Goal: Task Accomplishment & Management: Use online tool/utility

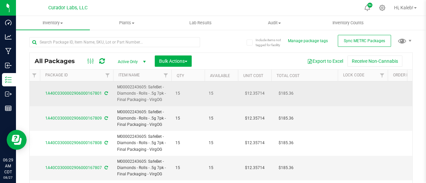
scroll to position [0, 63]
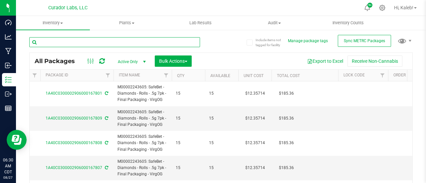
click at [95, 43] on input "text" at bounding box center [114, 42] width 171 height 10
click at [95, 43] on input "v" at bounding box center [114, 42] width 171 height 10
paste input "6000159836"
type input "6000159836"
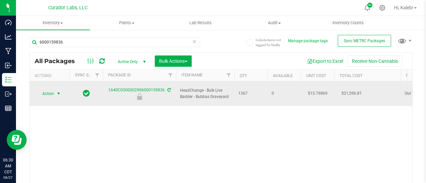
click at [55, 89] on span "select" at bounding box center [59, 93] width 8 height 9
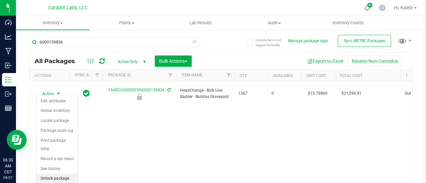
click at [53, 180] on li "Unlock package" at bounding box center [57, 179] width 41 height 10
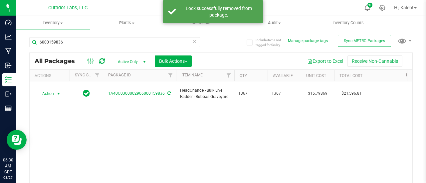
click at [53, 89] on span "Action" at bounding box center [45, 93] width 18 height 9
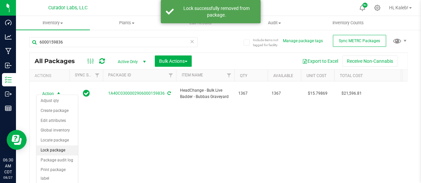
click at [60, 147] on li "Lock package" at bounding box center [57, 151] width 41 height 10
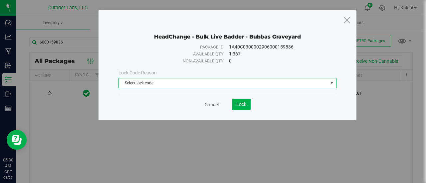
click at [153, 80] on span "Select lock code" at bounding box center [223, 83] width 209 height 9
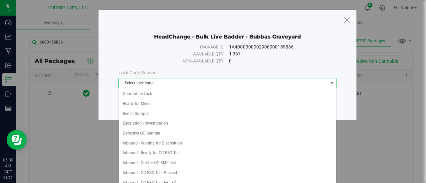
scroll to position [200, 0]
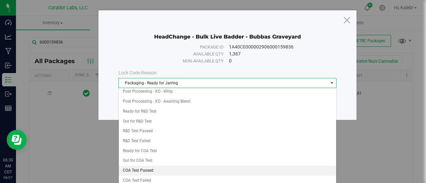
click at [132, 166] on li "COA Test Passed" at bounding box center [228, 171] width 218 height 10
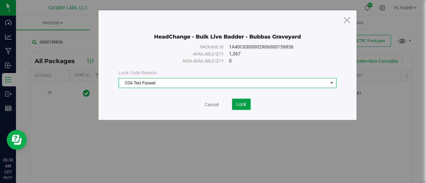
click at [247, 103] on button "Lock" at bounding box center [241, 104] width 19 height 11
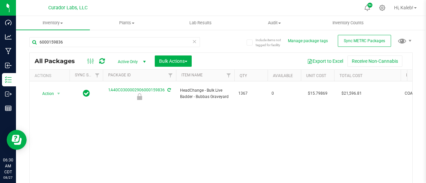
click at [417, 85] on div "Include items not tagged for facility Manage package tags Sync METRC Packages 6…" at bounding box center [221, 130] width 410 height 203
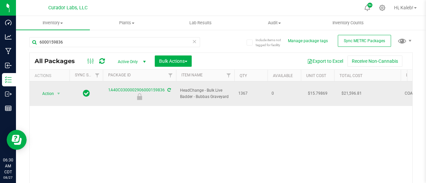
scroll to position [0, 47]
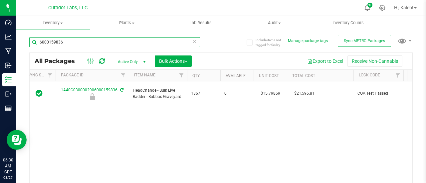
click at [94, 44] on input "6000159836" at bounding box center [114, 42] width 171 height 10
paste input "906000159834"
type input "906000159834"
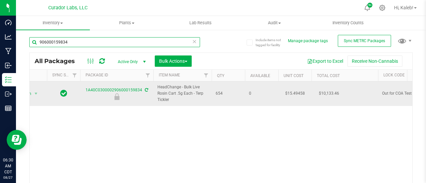
scroll to position [0, 4]
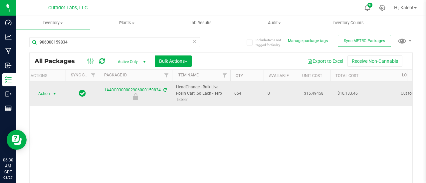
click at [44, 95] on span "Action" at bounding box center [41, 93] width 18 height 9
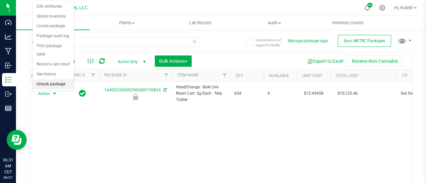
click at [55, 80] on li "Unlock package" at bounding box center [53, 85] width 41 height 10
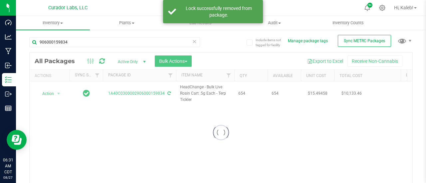
click at [49, 95] on div at bounding box center [221, 133] width 383 height 160
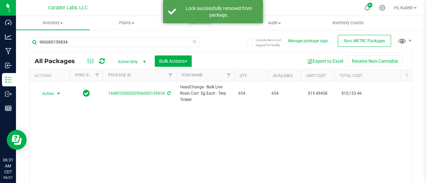
click at [49, 95] on span "Action" at bounding box center [45, 93] width 18 height 9
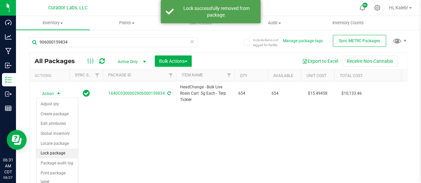
click at [56, 153] on li "Lock package" at bounding box center [57, 154] width 41 height 10
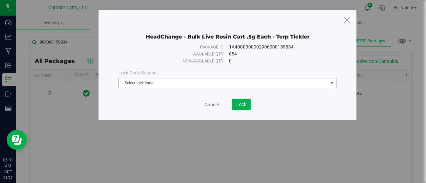
click at [166, 82] on span "Select lock code" at bounding box center [223, 83] width 209 height 9
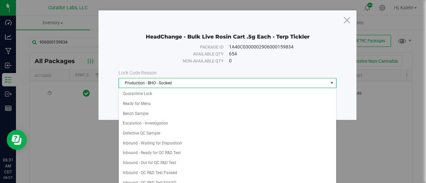
scroll to position [200, 0]
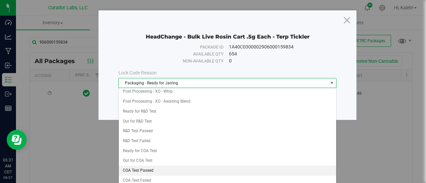
click at [164, 166] on li "COA Test Passed" at bounding box center [228, 171] width 218 height 10
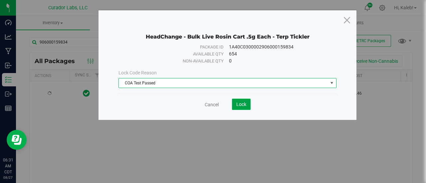
click at [243, 102] on span "Lock" at bounding box center [241, 104] width 10 height 5
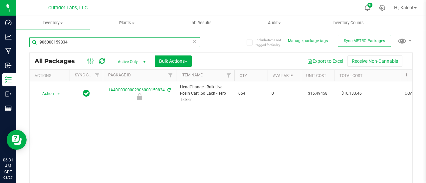
click at [66, 39] on input "906000159834" at bounding box center [114, 42] width 171 height 10
paste input "6000159838"
type input "6000159838"
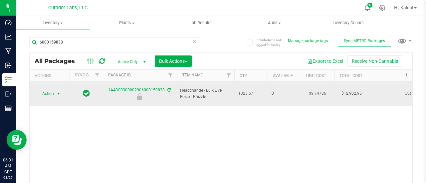
click at [59, 91] on span "select" at bounding box center [58, 93] width 5 height 5
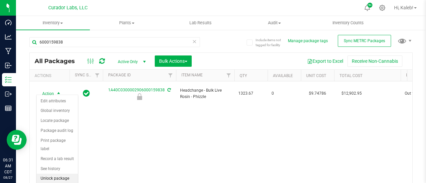
click at [57, 174] on li "Unlock package" at bounding box center [57, 179] width 41 height 10
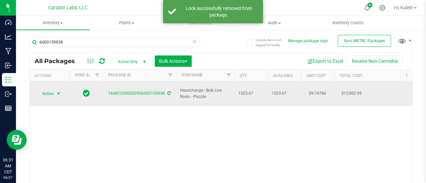
click at [51, 90] on span "Action" at bounding box center [45, 93] width 18 height 9
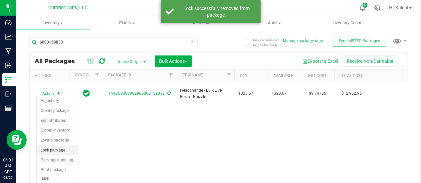
click at [52, 147] on li "Lock package" at bounding box center [57, 151] width 41 height 10
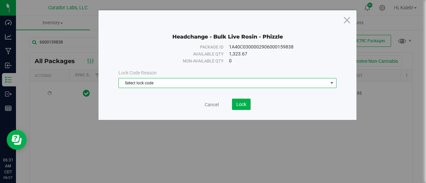
click at [129, 80] on span "Select lock code" at bounding box center [223, 83] width 209 height 9
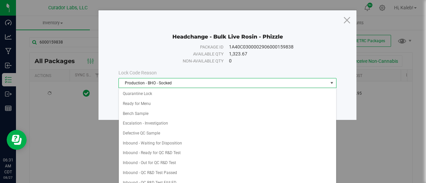
scroll to position [200, 0]
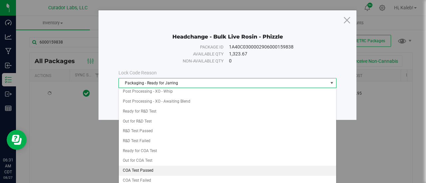
click at [140, 166] on li "COA Test Passed" at bounding box center [228, 171] width 218 height 10
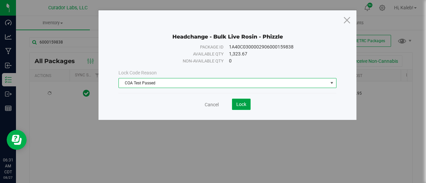
click at [248, 102] on button "Lock" at bounding box center [241, 104] width 19 height 11
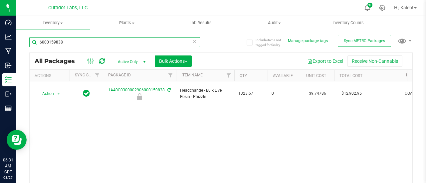
click at [74, 42] on input "6000159838" at bounding box center [114, 42] width 171 height 10
paste input "000159849"
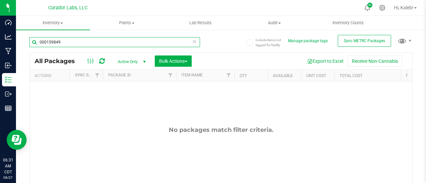
click at [74, 42] on input "000159849" at bounding box center [114, 42] width 171 height 10
click at [42, 43] on input "000159849" at bounding box center [114, 42] width 171 height 10
click at [45, 42] on input "00159849" at bounding box center [114, 42] width 171 height 10
paste input "6000159908"
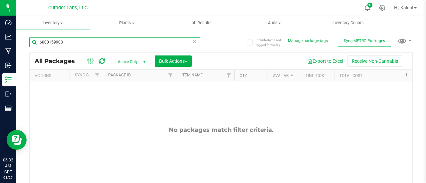
type input "6000159908"
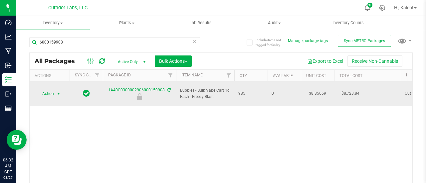
click at [54, 92] on span "Action" at bounding box center [45, 93] width 18 height 9
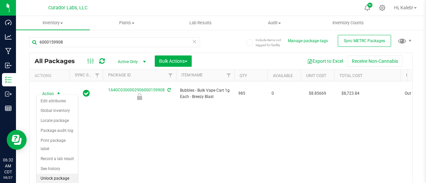
click at [62, 179] on li "Unlock package" at bounding box center [57, 179] width 41 height 10
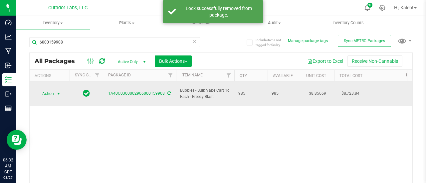
click at [50, 92] on span "Action" at bounding box center [45, 93] width 18 height 9
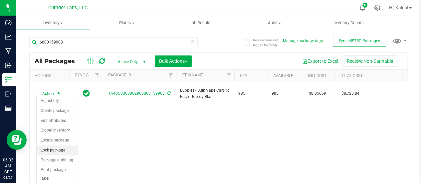
click at [58, 151] on li "Lock package" at bounding box center [57, 151] width 41 height 10
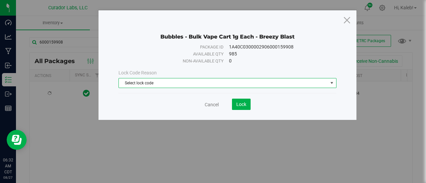
click at [164, 82] on span "Select lock code" at bounding box center [223, 83] width 209 height 9
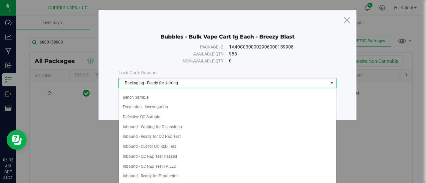
scroll to position [200, 0]
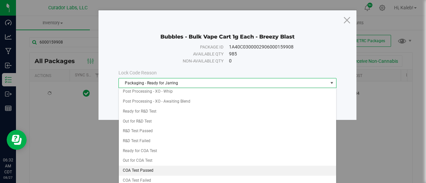
click at [159, 166] on li "COA Test Passed" at bounding box center [228, 171] width 218 height 10
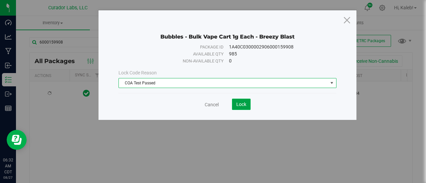
click at [241, 107] on button "Lock" at bounding box center [241, 104] width 19 height 11
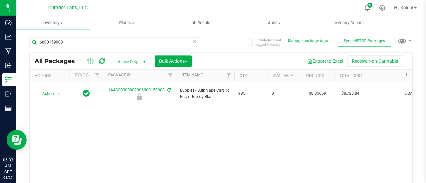
click at [420, 104] on div "Include items not tagged for facility Manage package tags Sync METRC Packages 6…" at bounding box center [221, 130] width 410 height 203
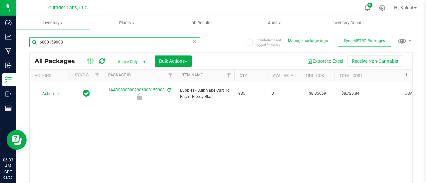
click at [57, 39] on input "6000159908" at bounding box center [114, 42] width 171 height 10
paste input "6"
type input "6000159906"
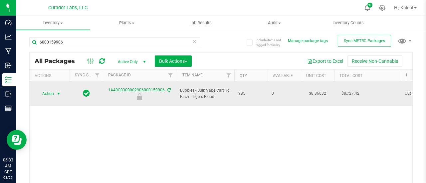
click at [55, 91] on span "select" at bounding box center [59, 93] width 8 height 9
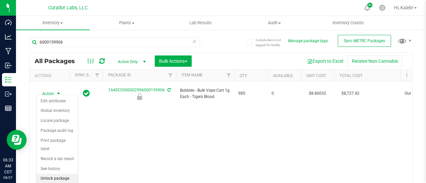
click at [65, 178] on li "Unlock package" at bounding box center [57, 179] width 41 height 10
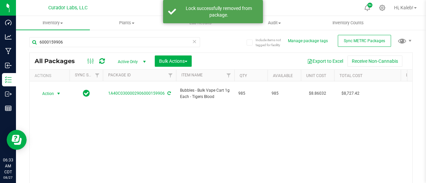
click at [56, 91] on span "select" at bounding box center [58, 93] width 5 height 5
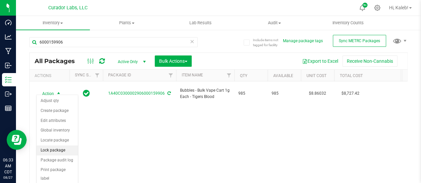
click at [54, 149] on li "Lock package" at bounding box center [57, 151] width 41 height 10
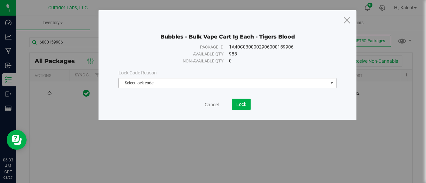
click at [177, 84] on span "Select lock code" at bounding box center [223, 83] width 209 height 9
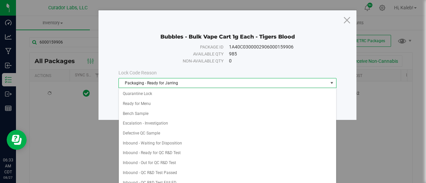
scroll to position [200, 0]
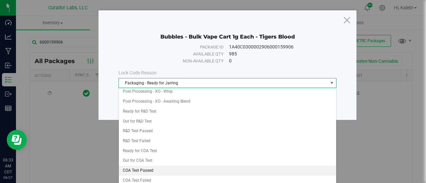
click at [151, 166] on li "COA Test Passed" at bounding box center [228, 171] width 218 height 10
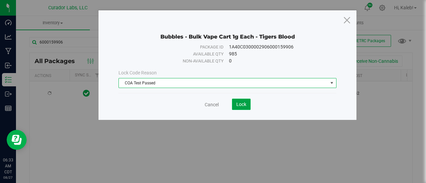
click at [244, 107] on button "Lock" at bounding box center [241, 104] width 19 height 11
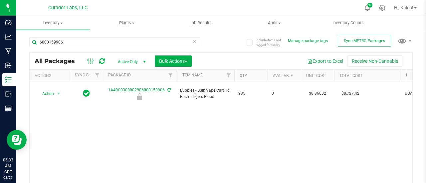
click at [417, 87] on div "Include items not tagged for facility Manage package tags Sync METRC Packages 6…" at bounding box center [221, 130] width 410 height 203
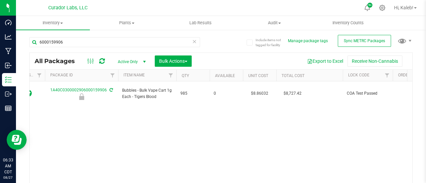
scroll to position [0, 62]
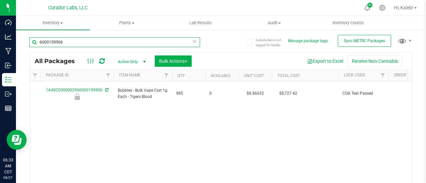
click at [134, 46] on input "6000159906" at bounding box center [114, 42] width 171 height 10
paste input "889"
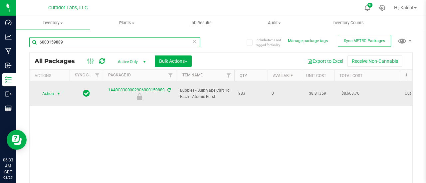
type input "6000159889"
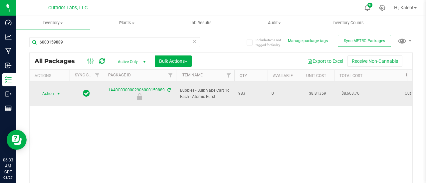
click at [52, 92] on span "Action" at bounding box center [45, 93] width 18 height 9
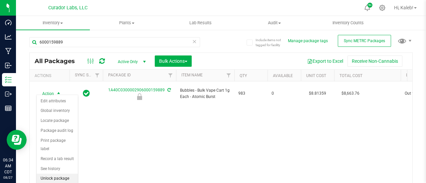
click at [61, 177] on li "Unlock package" at bounding box center [57, 179] width 41 height 10
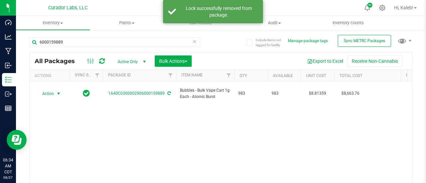
click at [51, 90] on span "Action" at bounding box center [45, 93] width 18 height 9
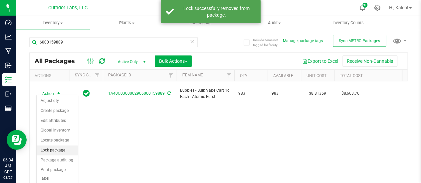
click at [59, 150] on li "Lock package" at bounding box center [57, 151] width 41 height 10
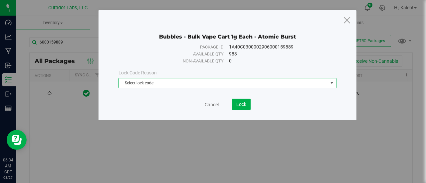
click at [148, 85] on span "Select lock code" at bounding box center [223, 83] width 209 height 9
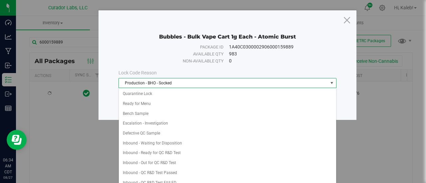
scroll to position [200, 0]
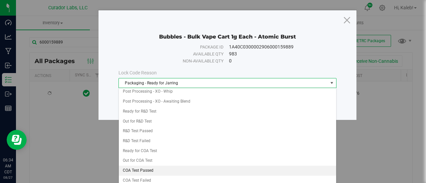
click at [186, 166] on li "COA Test Passed" at bounding box center [228, 171] width 218 height 10
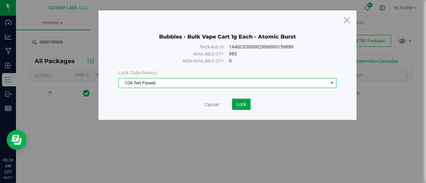
click at [242, 102] on span "Lock" at bounding box center [241, 104] width 10 height 5
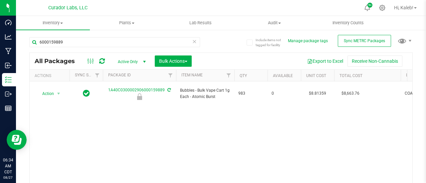
click at [27, 33] on div "Include items not tagged for facility Manage package tags Sync METRC Packages 6…" at bounding box center [221, 130] width 410 height 203
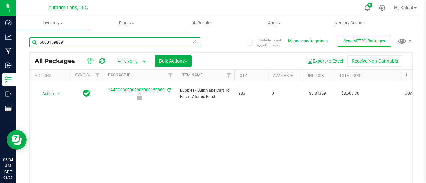
click at [53, 42] on input "6000159889" at bounding box center [114, 42] width 171 height 10
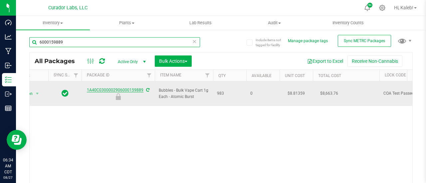
scroll to position [0, 22]
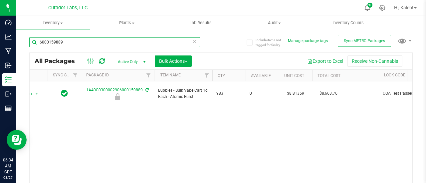
paste input "00159881"
type input "00159881"
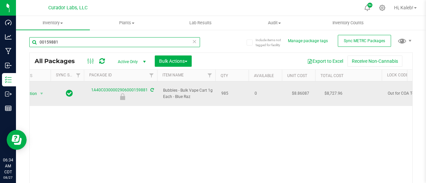
scroll to position [0, 17]
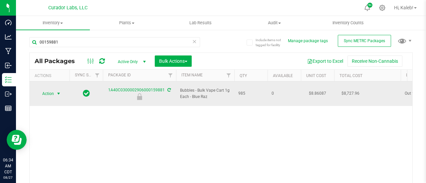
click at [53, 92] on span "Action" at bounding box center [45, 93] width 18 height 9
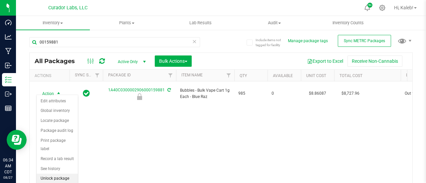
click at [56, 179] on li "Unlock package" at bounding box center [57, 179] width 41 height 10
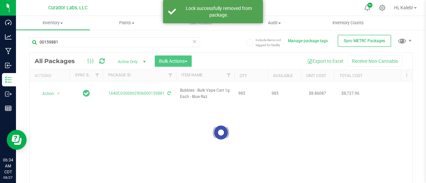
click at [55, 92] on div at bounding box center [221, 133] width 383 height 160
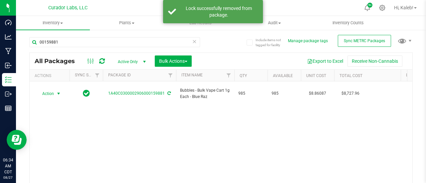
click at [55, 92] on span "select" at bounding box center [59, 93] width 8 height 9
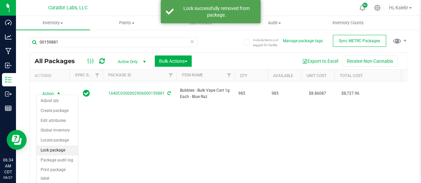
click at [54, 150] on li "Lock package" at bounding box center [57, 151] width 41 height 10
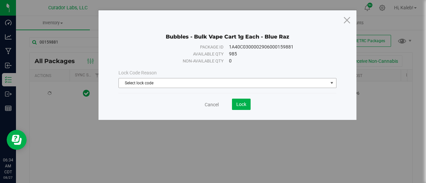
click at [148, 82] on span "Select lock code" at bounding box center [223, 83] width 209 height 9
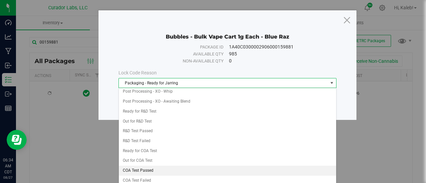
click at [172, 166] on li "COA Test Passed" at bounding box center [228, 171] width 218 height 10
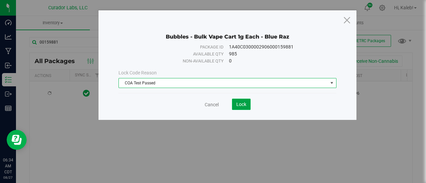
click at [242, 106] on span "Lock" at bounding box center [241, 104] width 10 height 5
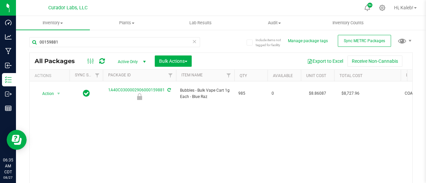
click at [414, 130] on div "Include items not tagged for facility Manage package tags Sync METRC Packages 0…" at bounding box center [221, 130] width 410 height 203
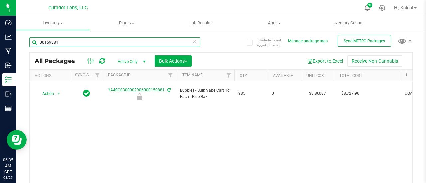
click at [176, 40] on input "00159881" at bounding box center [114, 42] width 171 height 10
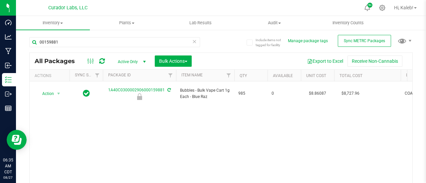
click at [417, 121] on div "Include items not tagged for facility Manage package tags Sync METRC Packages 0…" at bounding box center [221, 130] width 410 height 203
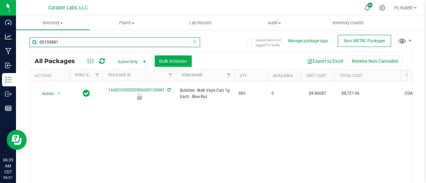
click at [132, 42] on input "00159881" at bounding box center [114, 42] width 171 height 10
paste input "0152607"
type input "000152607"
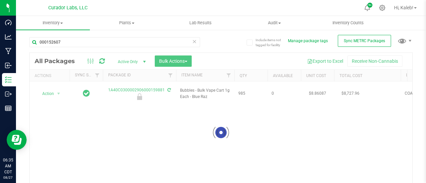
click at [413, 126] on div "Include items not tagged for facility Manage package tags Sync METRC Packages 0…" at bounding box center [221, 130] width 410 height 203
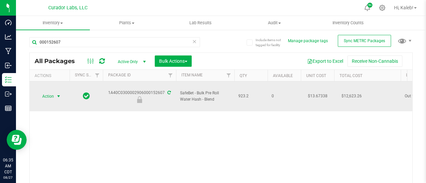
click at [56, 94] on span "select" at bounding box center [59, 96] width 8 height 9
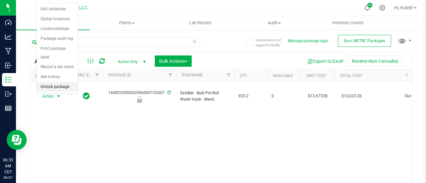
click at [50, 86] on li "Unlock package" at bounding box center [57, 87] width 41 height 10
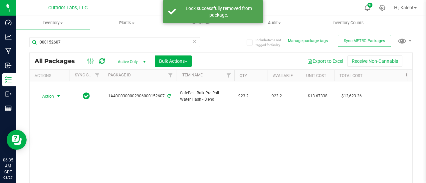
click at [53, 96] on span "Action" at bounding box center [45, 96] width 18 height 9
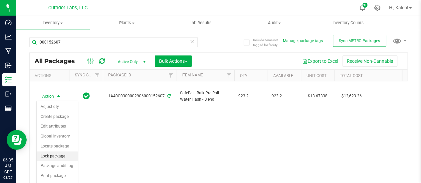
click at [55, 152] on li "Lock package" at bounding box center [57, 157] width 41 height 10
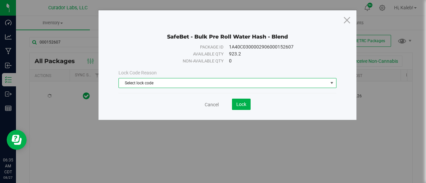
click at [158, 86] on span "Select lock code" at bounding box center [223, 83] width 209 height 9
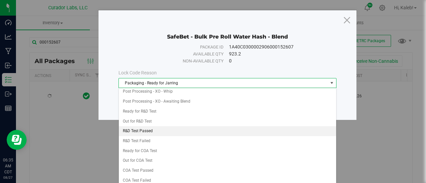
click at [155, 126] on li "R&D Test Passed" at bounding box center [228, 131] width 218 height 10
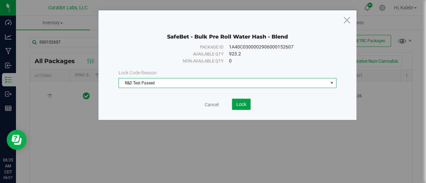
click at [243, 104] on span "Lock" at bounding box center [241, 104] width 10 height 5
